Goal: Task Accomplishment & Management: Use online tool/utility

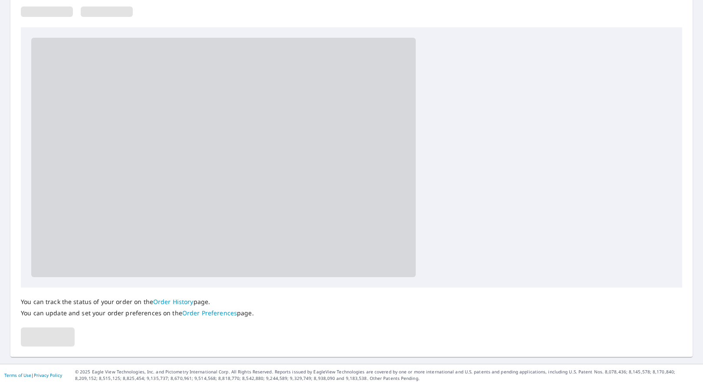
scroll to position [148, 0]
click at [57, 338] on span at bounding box center [48, 337] width 54 height 19
drag, startPoint x: 63, startPoint y: 334, endPoint x: 138, endPoint y: 236, distance: 123.8
click at [63, 333] on span at bounding box center [48, 337] width 54 height 19
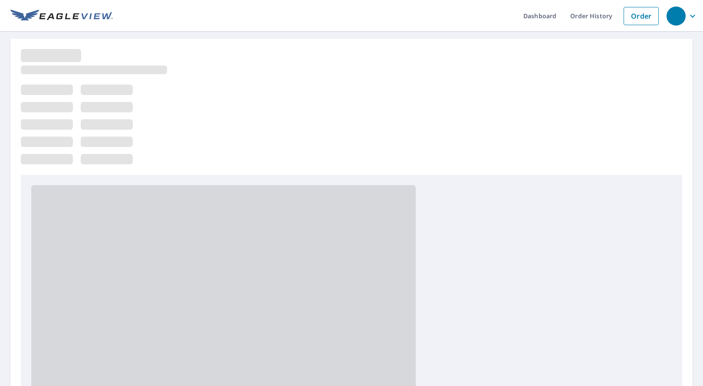
scroll to position [0, 0]
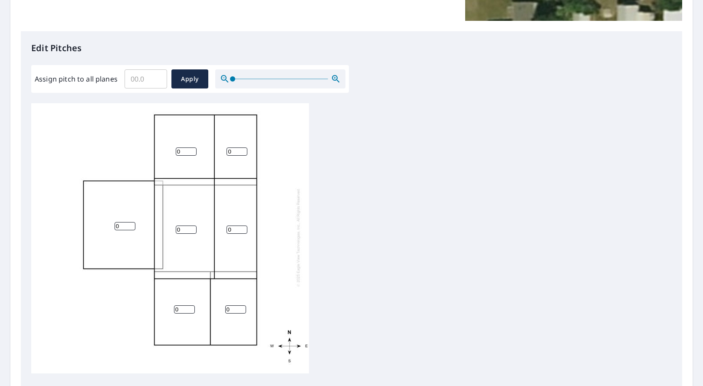
scroll to position [2, 0]
click at [157, 78] on input "0.1" at bounding box center [146, 79] width 43 height 24
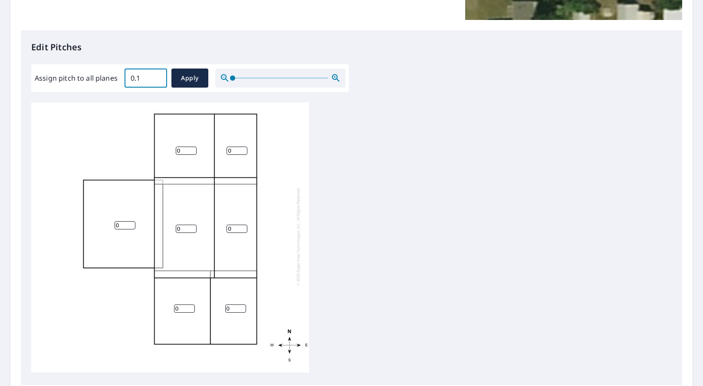
scroll to position [0, 0]
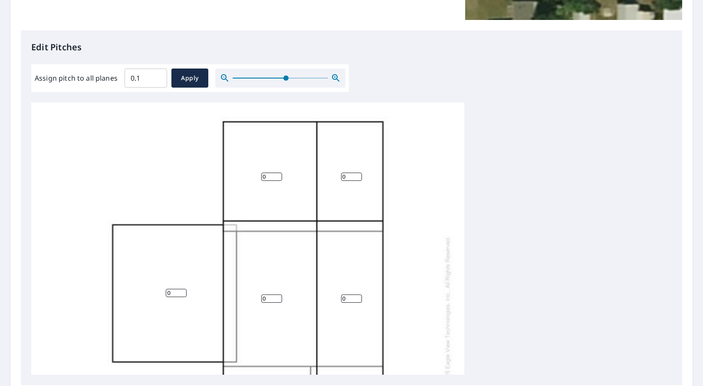
drag, startPoint x: 233, startPoint y: 77, endPoint x: 277, endPoint y: 83, distance: 44.3
click at [285, 81] on span at bounding box center [285, 78] width 5 height 5
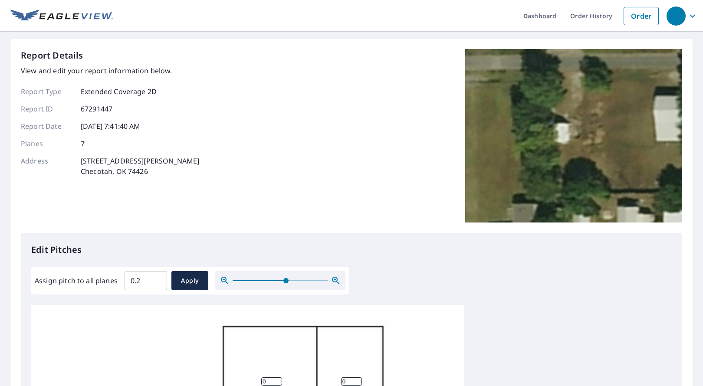
click at [155, 278] on input "0.2" at bounding box center [146, 281] width 43 height 24
click at [155, 278] on input "0.3" at bounding box center [146, 281] width 43 height 24
click at [155, 277] on input "0.4" at bounding box center [146, 281] width 43 height 24
click at [155, 277] on input "0.5" at bounding box center [146, 281] width 43 height 24
click at [155, 277] on input "0.6" at bounding box center [146, 281] width 43 height 24
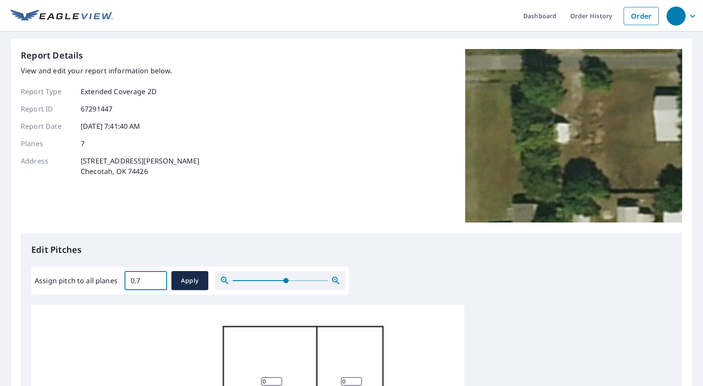
click at [155, 277] on input "0.7" at bounding box center [146, 281] width 43 height 24
click at [155, 277] on input "0.8" at bounding box center [146, 281] width 43 height 24
click at [155, 277] on input "0.9" at bounding box center [146, 281] width 43 height 24
click at [155, 277] on input "1" at bounding box center [146, 281] width 43 height 24
click at [155, 277] on input "1.1" at bounding box center [146, 281] width 43 height 24
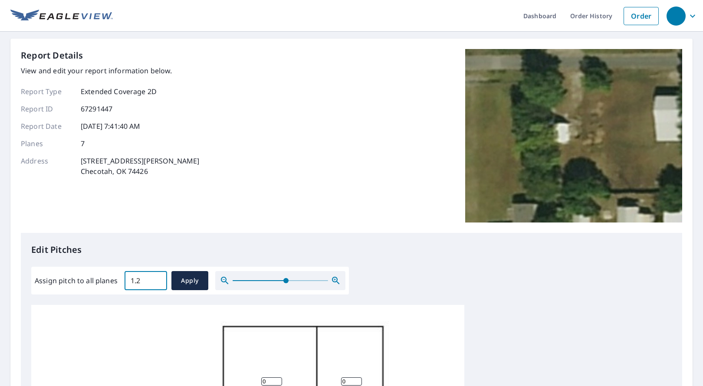
click at [155, 277] on input "1.2" at bounding box center [146, 281] width 43 height 24
click at [155, 277] on input "1.3" at bounding box center [146, 281] width 43 height 24
click at [155, 277] on input "1.4" at bounding box center [146, 281] width 43 height 24
click at [155, 277] on input "1.5" at bounding box center [146, 281] width 43 height 24
click at [155, 277] on input "1.6" at bounding box center [146, 281] width 43 height 24
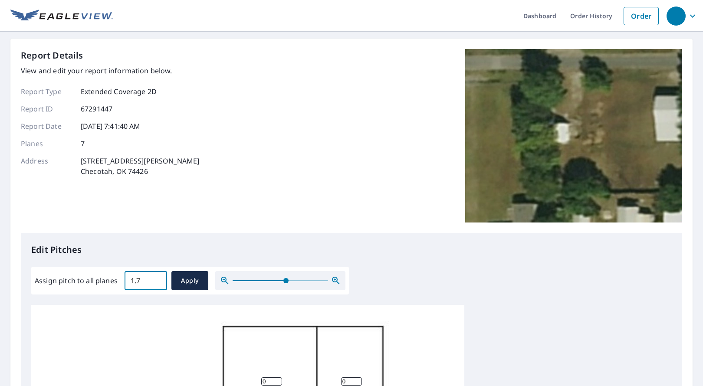
click at [155, 277] on input "1.7" at bounding box center [146, 281] width 43 height 24
click at [155, 277] on input "1.8" at bounding box center [146, 281] width 43 height 24
click at [155, 277] on input "1.9" at bounding box center [146, 281] width 43 height 24
click at [155, 277] on input "2" at bounding box center [146, 281] width 43 height 24
click at [155, 277] on input "2.1" at bounding box center [146, 281] width 43 height 24
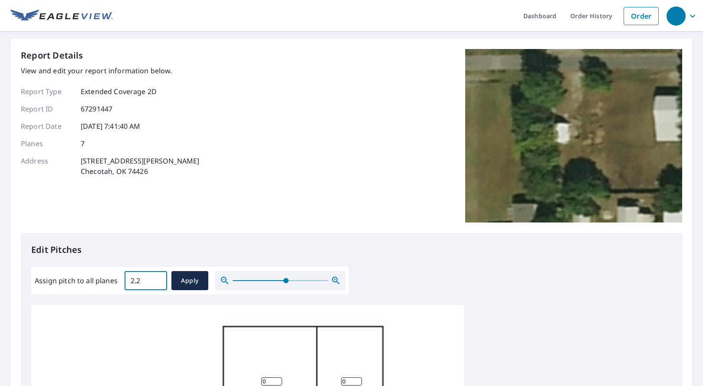
click at [156, 277] on input "2.2" at bounding box center [146, 281] width 43 height 24
click at [156, 277] on input "2.3" at bounding box center [146, 281] width 43 height 24
click at [155, 277] on input "2.4" at bounding box center [146, 281] width 43 height 24
click at [156, 279] on input "2.5" at bounding box center [146, 281] width 43 height 24
click at [156, 279] on input "2.6" at bounding box center [146, 281] width 43 height 24
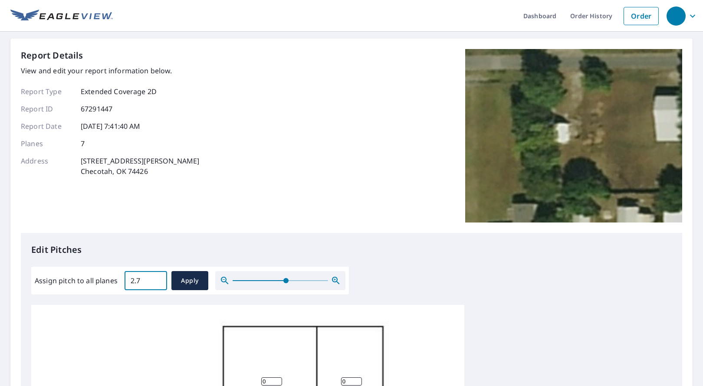
click at [156, 279] on input "2.7" at bounding box center [146, 281] width 43 height 24
click at [156, 280] on input "2.8" at bounding box center [146, 281] width 43 height 24
click at [156, 280] on input "2.9" at bounding box center [146, 281] width 43 height 24
click at [156, 279] on input "3" at bounding box center [146, 281] width 43 height 24
click at [156, 279] on input "3.1" at bounding box center [146, 281] width 43 height 24
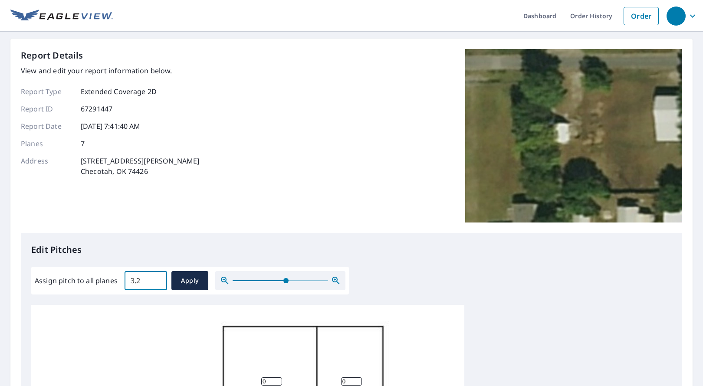
click at [156, 279] on input "3.2" at bounding box center [146, 281] width 43 height 24
click at [156, 279] on input "3.3" at bounding box center [146, 281] width 43 height 24
click at [156, 279] on input "3.4" at bounding box center [146, 281] width 43 height 24
click at [156, 279] on input "3.5" at bounding box center [146, 281] width 43 height 24
click at [156, 279] on input "3.6" at bounding box center [146, 281] width 43 height 24
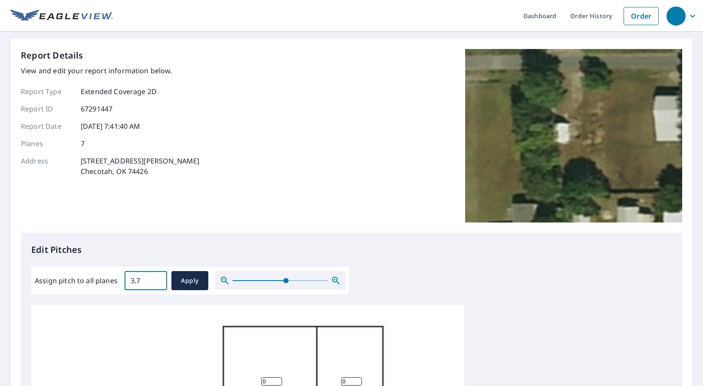
click at [156, 279] on input "3.7" at bounding box center [146, 281] width 43 height 24
click at [156, 279] on input "3.8" at bounding box center [146, 281] width 43 height 24
click at [156, 279] on input "3.9" at bounding box center [146, 281] width 43 height 24
type input "4"
click at [156, 279] on input "4" at bounding box center [146, 281] width 43 height 24
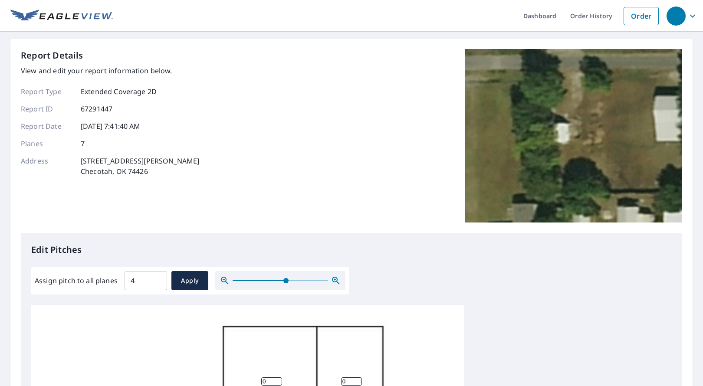
drag, startPoint x: 430, startPoint y: 284, endPoint x: 421, endPoint y: 283, distance: 9.6
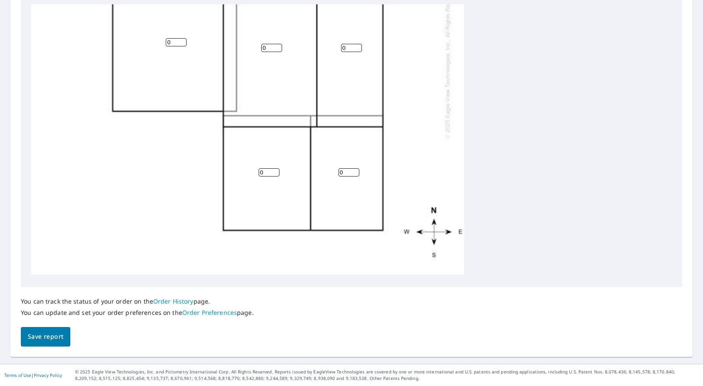
scroll to position [300, 0]
click at [46, 330] on button "Save report" at bounding box center [45, 338] width 49 height 20
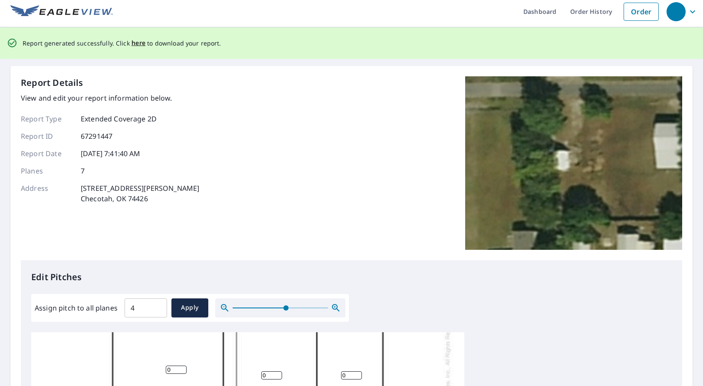
scroll to position [5, 0]
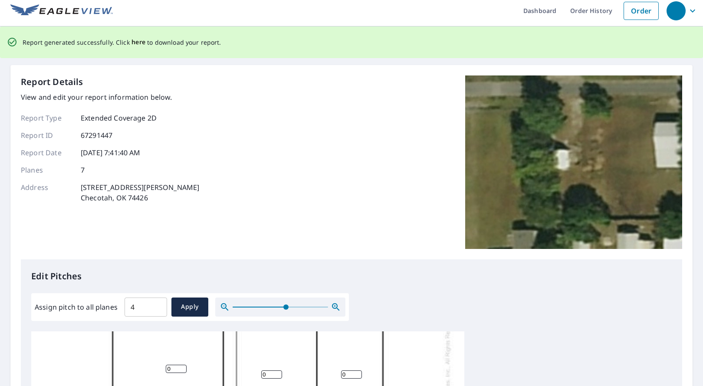
click at [132, 43] on span "here" at bounding box center [139, 42] width 14 height 11
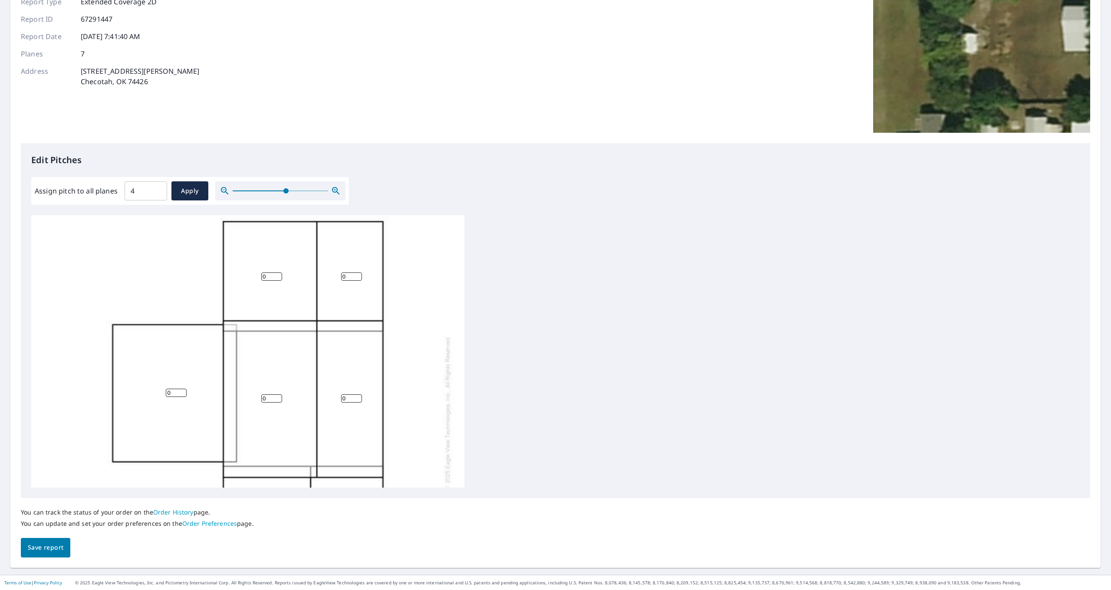
scroll to position [13, 0]
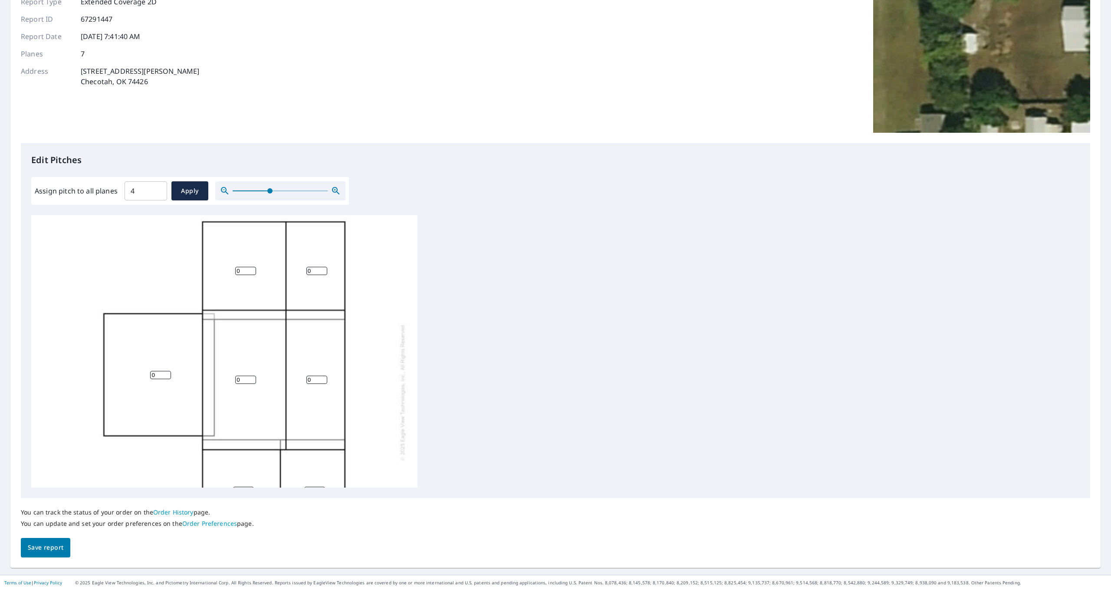
drag, startPoint x: 285, startPoint y: 191, endPoint x: 270, endPoint y: 191, distance: 15.2
click at [270, 191] on span at bounding box center [269, 190] width 5 height 5
click at [254, 269] on input "1" at bounding box center [245, 271] width 21 height 8
click at [254, 269] on input "2" at bounding box center [245, 271] width 21 height 8
click at [254, 269] on input "3" at bounding box center [245, 271] width 21 height 8
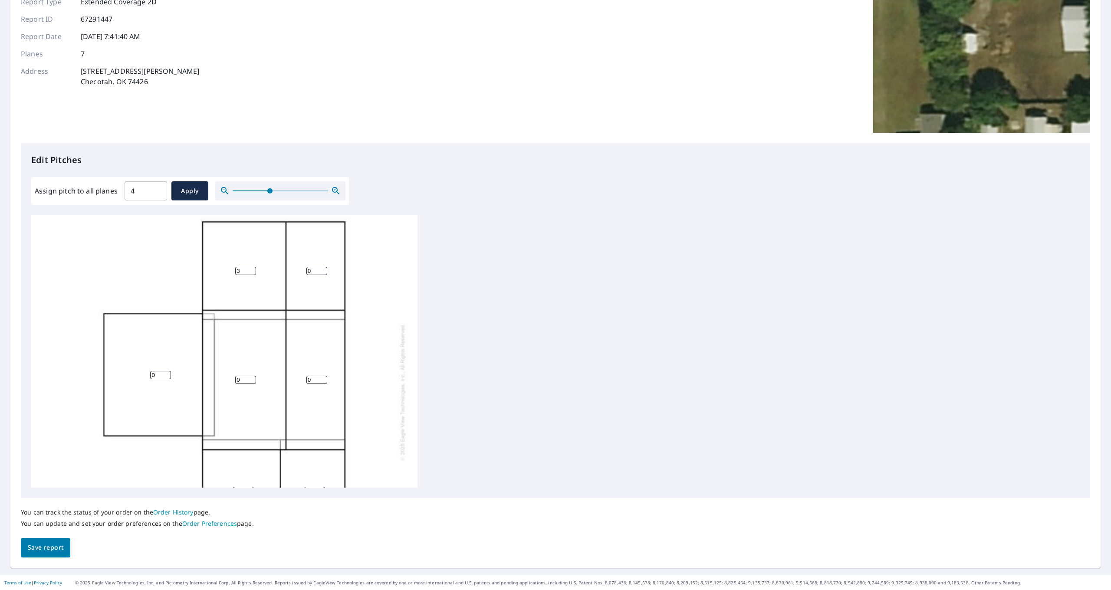
type input "4"
click at [254, 269] on input "4" at bounding box center [245, 271] width 21 height 8
click at [323, 269] on input "1" at bounding box center [316, 271] width 21 height 8
click at [323, 269] on input "2" at bounding box center [316, 271] width 21 height 8
click at [323, 269] on input "3" at bounding box center [316, 271] width 21 height 8
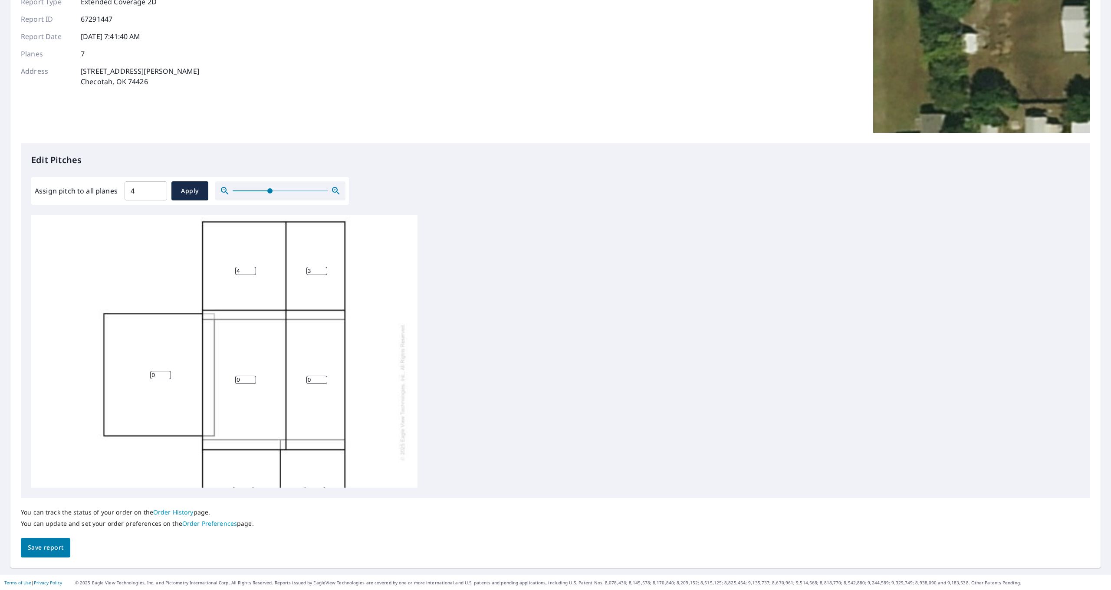
type input "4"
click at [323, 269] on input "4" at bounding box center [316, 271] width 21 height 8
click at [253, 377] on input "1" at bounding box center [245, 380] width 21 height 8
click at [253, 377] on input "2" at bounding box center [245, 380] width 21 height 8
click at [253, 377] on input "3" at bounding box center [245, 380] width 21 height 8
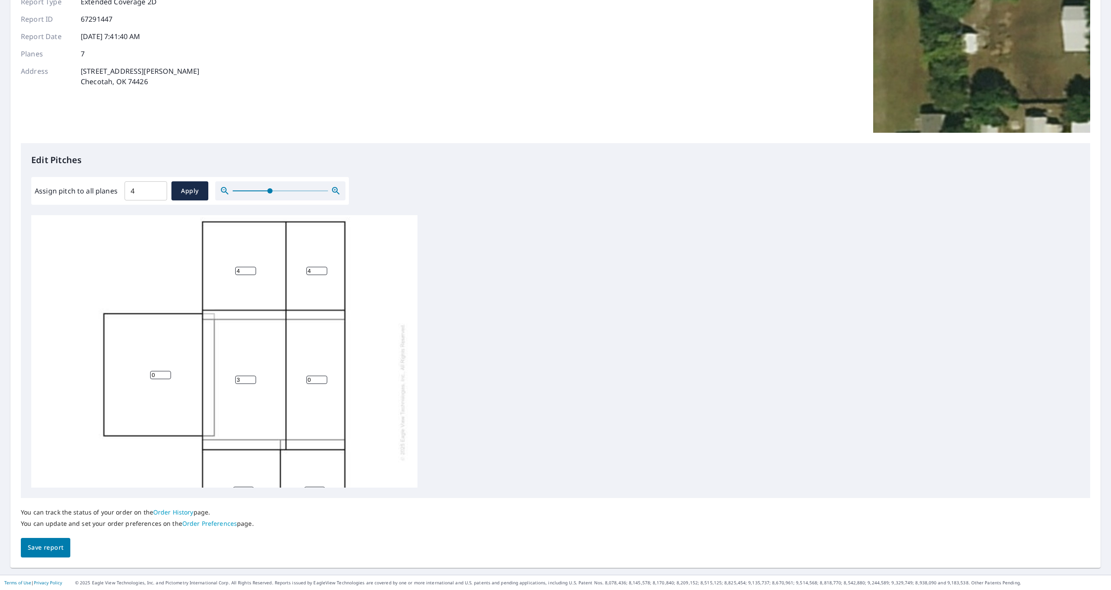
type input "4"
click at [253, 377] on input "4" at bounding box center [245, 380] width 21 height 8
click at [325, 378] on input "1" at bounding box center [316, 380] width 21 height 8
click at [325, 378] on input "2" at bounding box center [316, 380] width 21 height 8
click at [325, 378] on input "3" at bounding box center [316, 380] width 21 height 8
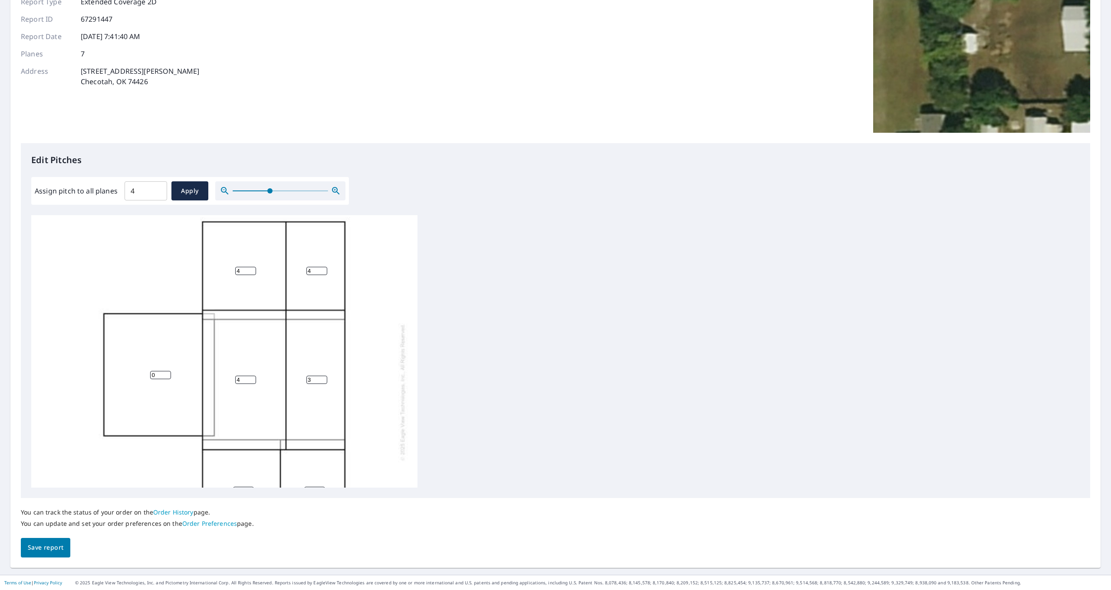
type input "4"
click at [325, 378] on input "4" at bounding box center [316, 380] width 21 height 8
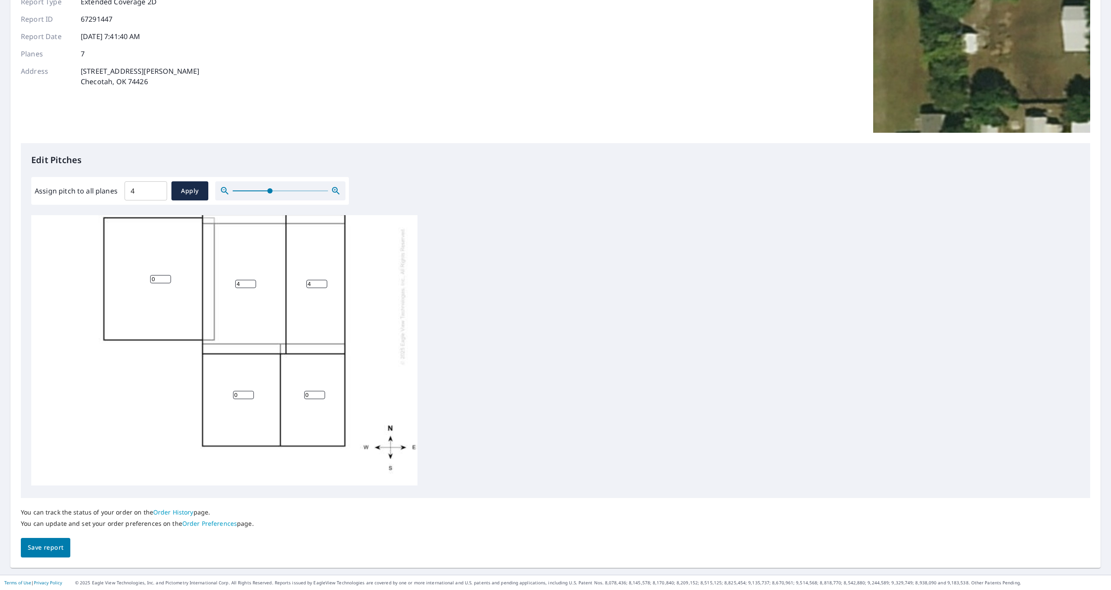
scroll to position [109, 0]
click at [251, 386] on input "1" at bounding box center [243, 395] width 21 height 8
click at [251, 386] on input "2" at bounding box center [243, 395] width 21 height 8
click at [250, 386] on input "3" at bounding box center [243, 395] width 21 height 8
type input "4"
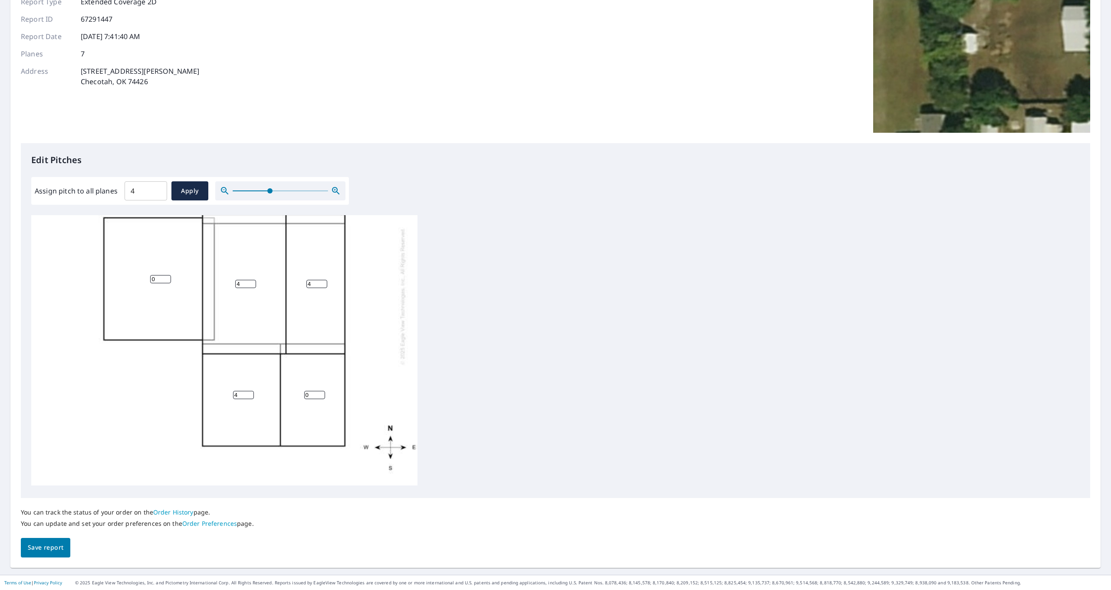
click at [250, 386] on input "4" at bounding box center [243, 395] width 21 height 8
click at [320, 386] on input "1" at bounding box center [314, 395] width 21 height 8
click at [320, 386] on input "2" at bounding box center [314, 395] width 21 height 8
click at [320, 386] on input "3" at bounding box center [314, 395] width 21 height 8
type input "4"
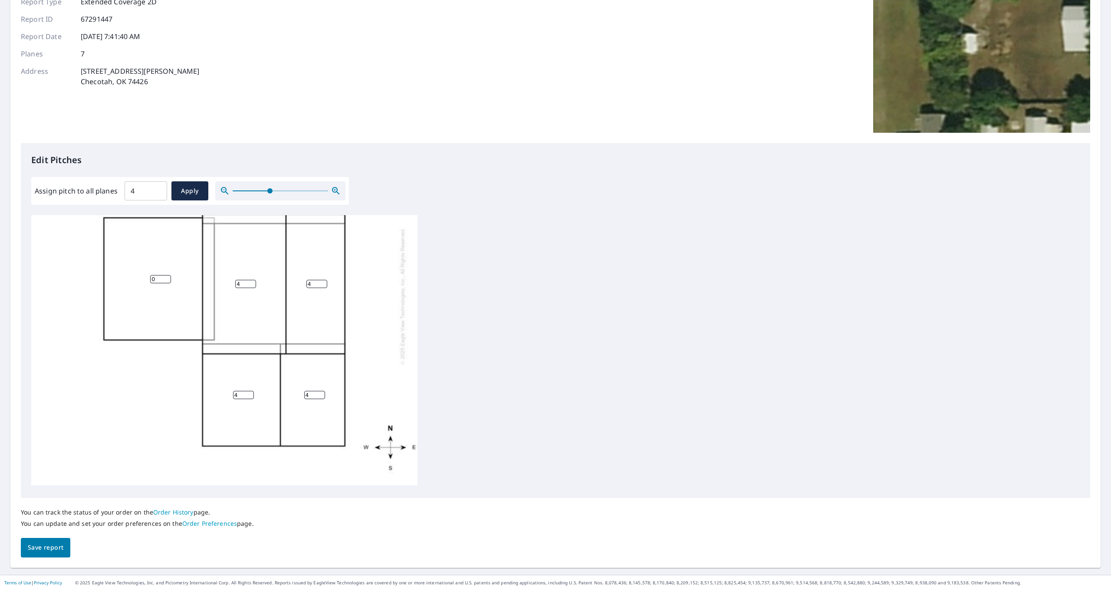
click at [320, 386] on input "4" at bounding box center [314, 395] width 21 height 8
click at [167, 276] on input "1" at bounding box center [160, 279] width 21 height 8
type input "2"
click at [167, 276] on input "2" at bounding box center [160, 279] width 21 height 8
click at [48, 386] on span "Save report" at bounding box center [46, 549] width 36 height 11
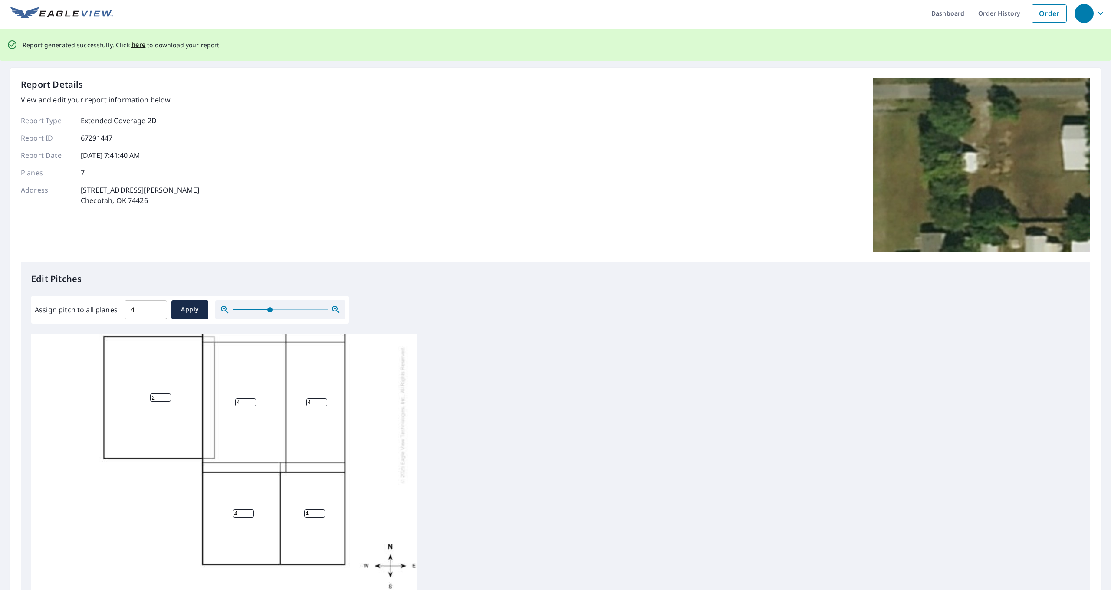
scroll to position [0, 0]
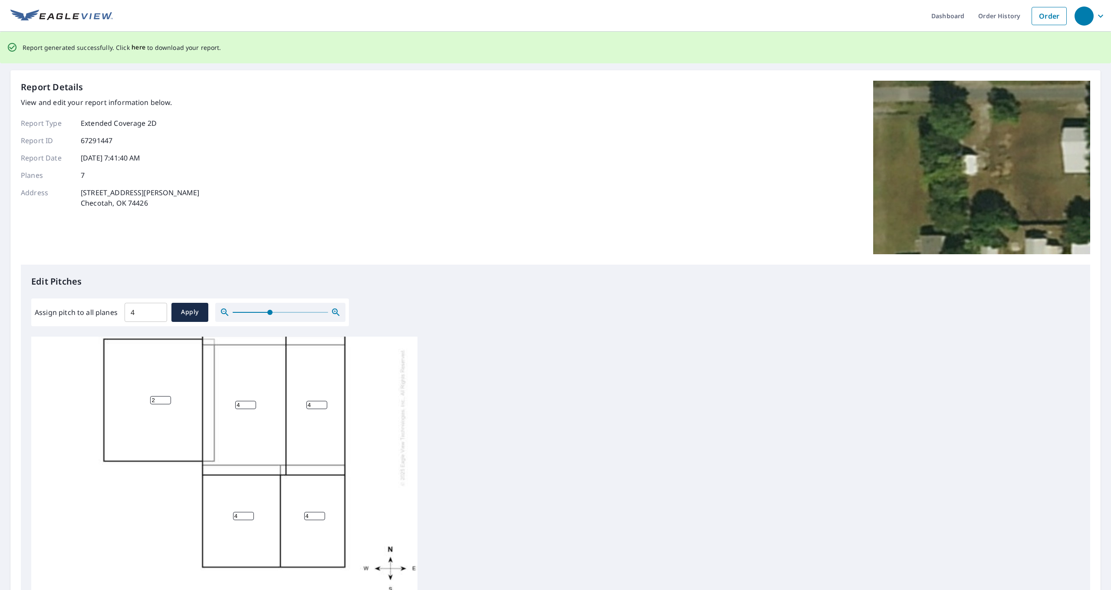
click at [135, 48] on span "here" at bounding box center [139, 47] width 14 height 11
